Goal: Find specific page/section: Find specific page/section

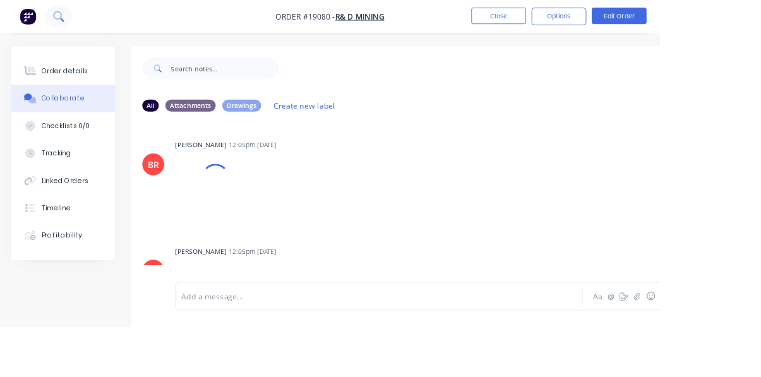
click at [68, 20] on icon at bounding box center [67, 19] width 12 height 12
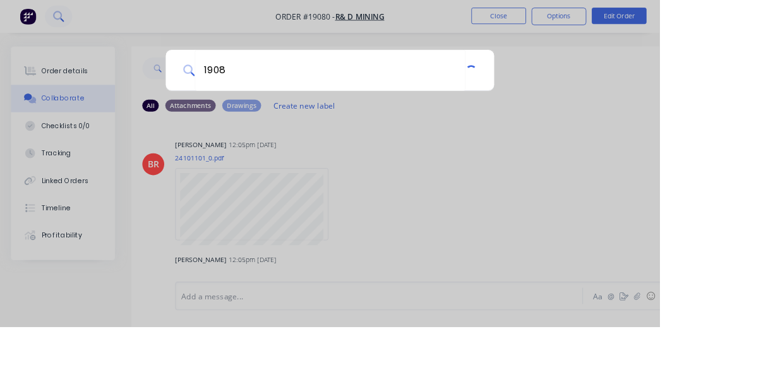
type input "19082"
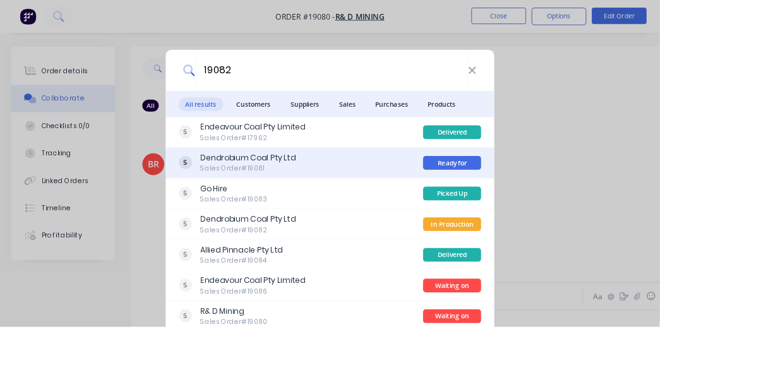
click at [341, 198] on div "Sales Order #19081" at bounding box center [286, 194] width 110 height 11
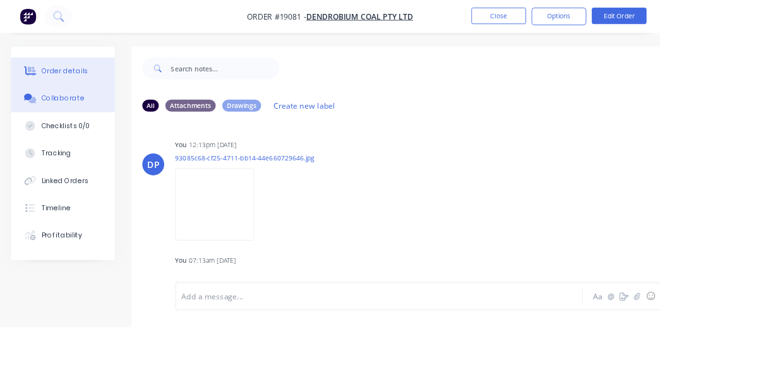
click at [74, 90] on button "Order details" at bounding box center [73, 82] width 120 height 32
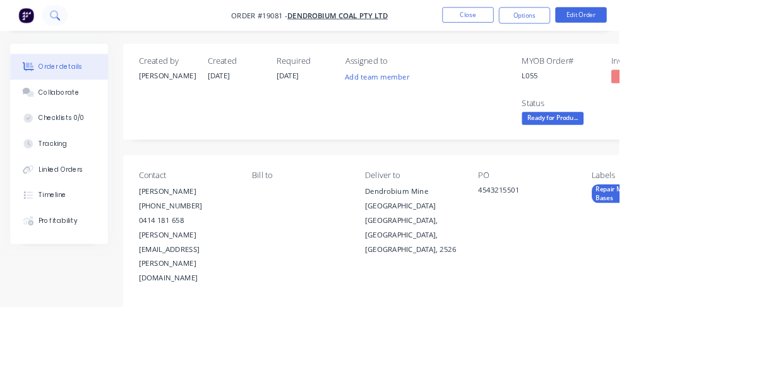
click at [71, 30] on button at bounding box center [68, 18] width 32 height 25
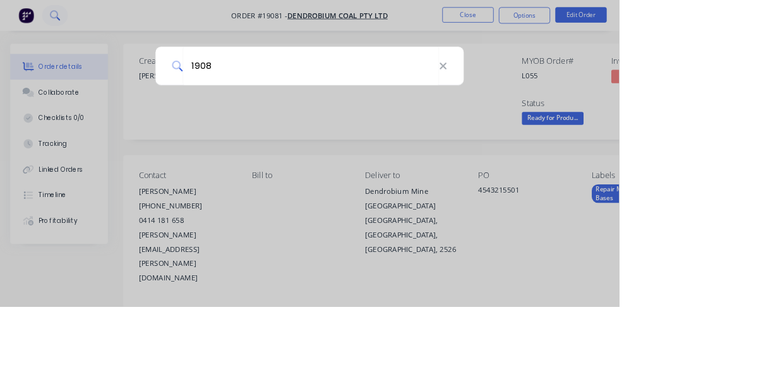
type input "19082"
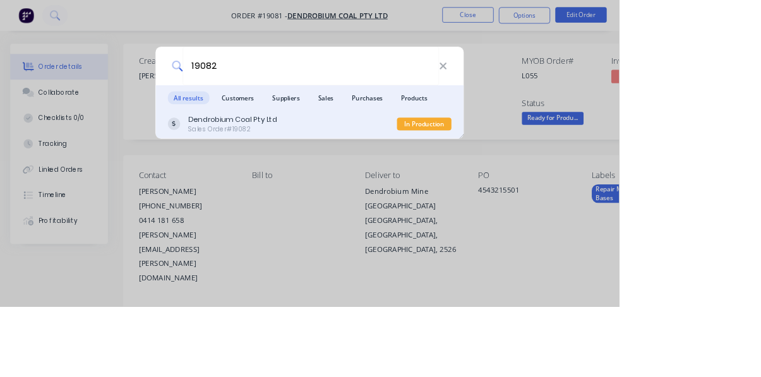
click at [418, 165] on div "Dendrobium Coal Pty Ltd Sales Order #19082" at bounding box center [347, 152] width 282 height 25
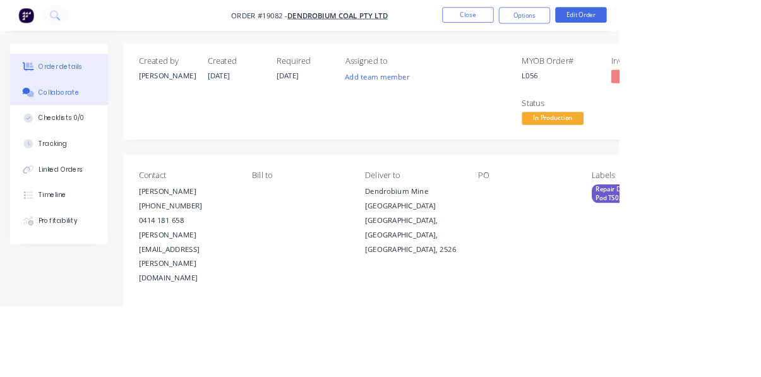
click at [58, 121] on button "Collaborate" at bounding box center [73, 114] width 120 height 32
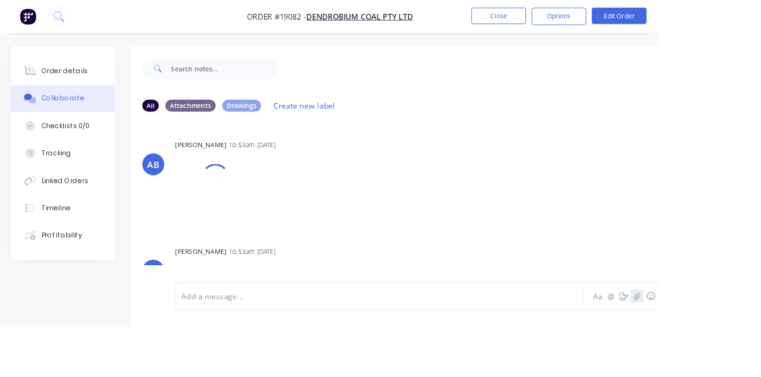
click at [735, 346] on icon "button" at bounding box center [736, 341] width 8 height 9
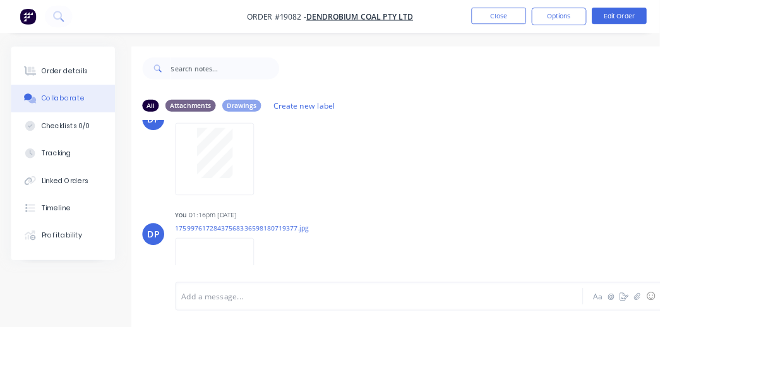
scroll to position [1231, 0]
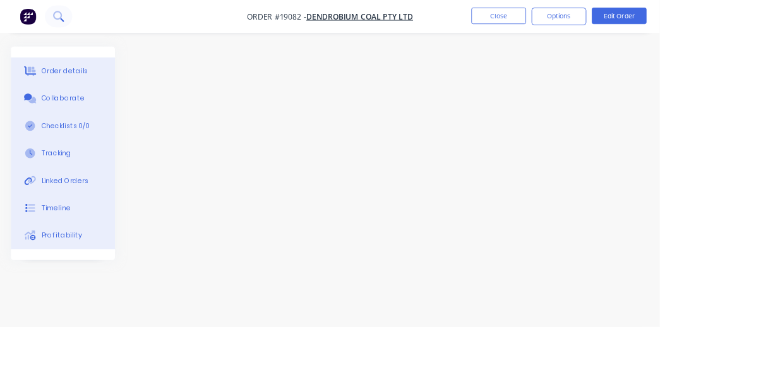
click at [75, 18] on button at bounding box center [68, 18] width 32 height 25
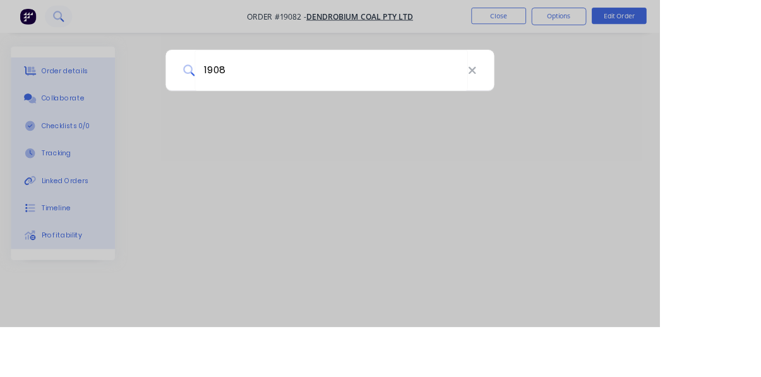
type input "19082"
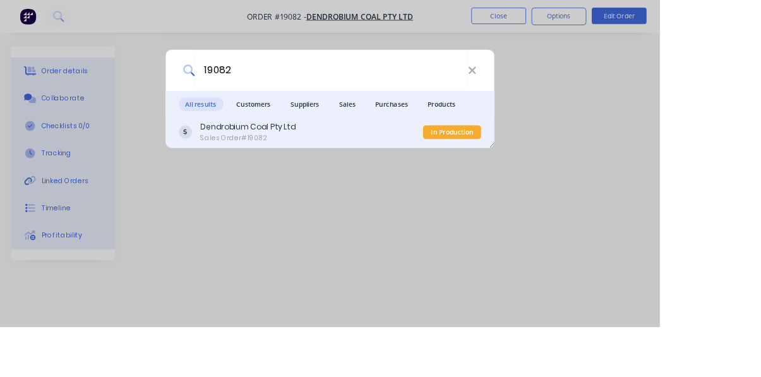
click at [413, 165] on div "Dendrobium Coal Pty Ltd Sales Order #19082" at bounding box center [347, 152] width 282 height 25
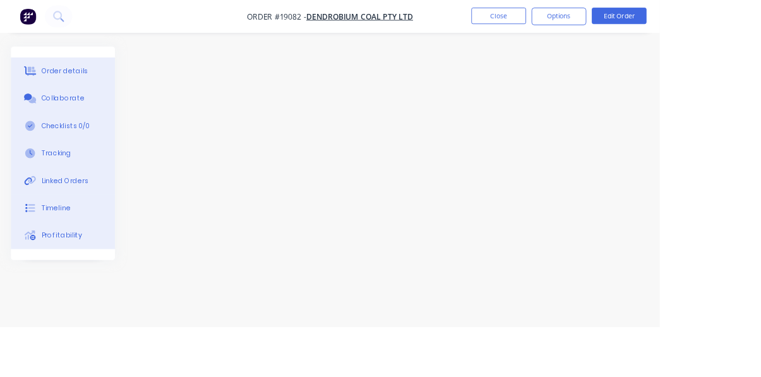
click at [64, 119] on button "Collaborate" at bounding box center [73, 114] width 120 height 32
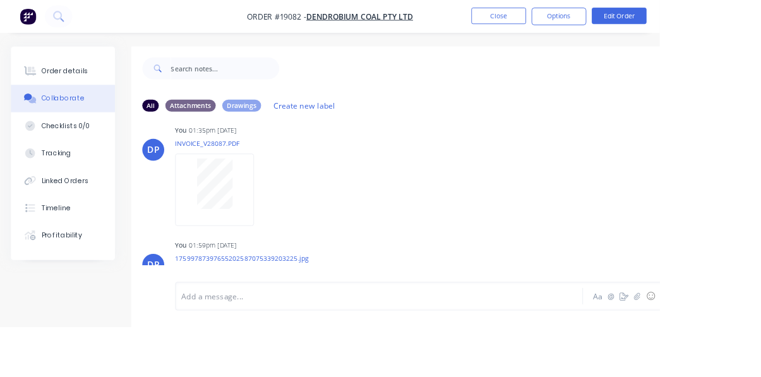
scroll to position [2272, 0]
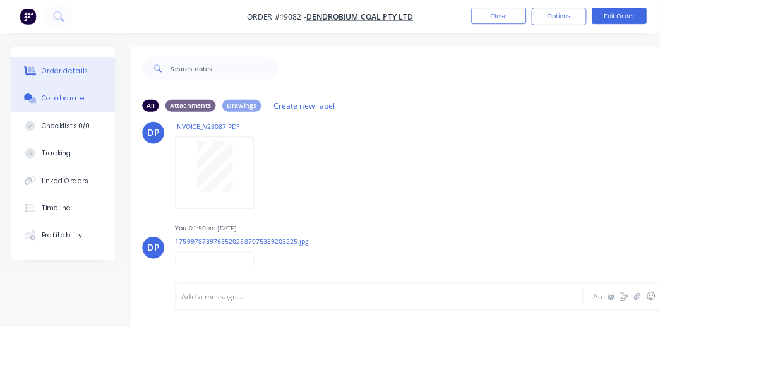
click at [72, 92] on button "Order details" at bounding box center [73, 82] width 120 height 32
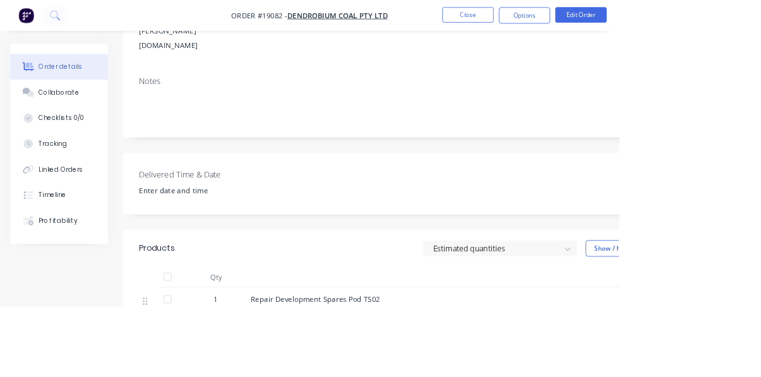
scroll to position [395, 0]
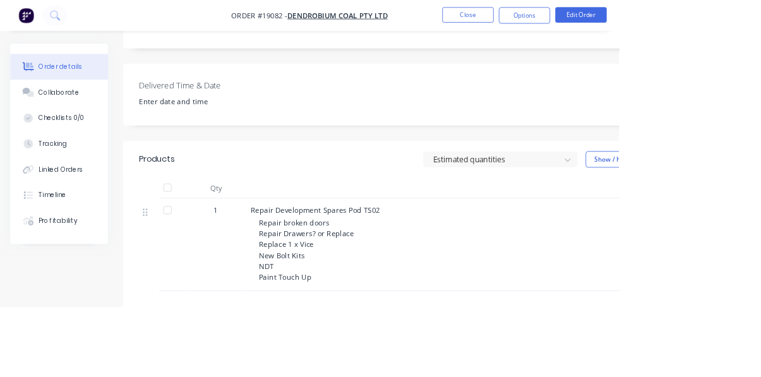
click at [761, 332] on div "Products Estimated quantities Show / Hide columns Qty Cost Markup Price Total 1…" at bounding box center [509, 368] width 714 height 390
